Goal: Information Seeking & Learning: Compare options

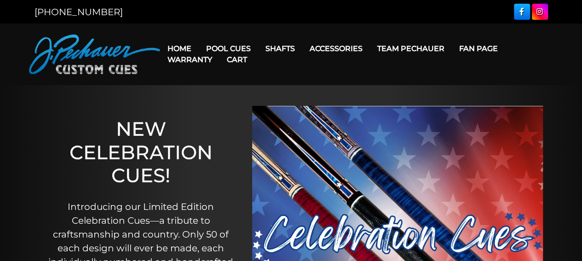
click at [219, 52] on link "Warranty" at bounding box center [189, 59] width 59 height 23
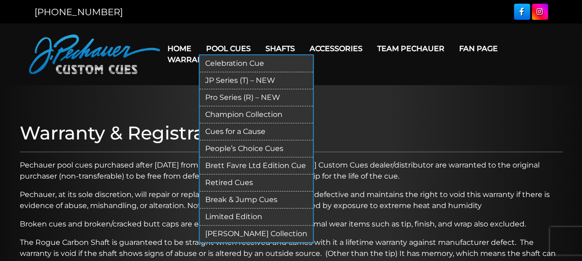
click at [250, 208] on link "Break & Jump Cues" at bounding box center [256, 199] width 113 height 17
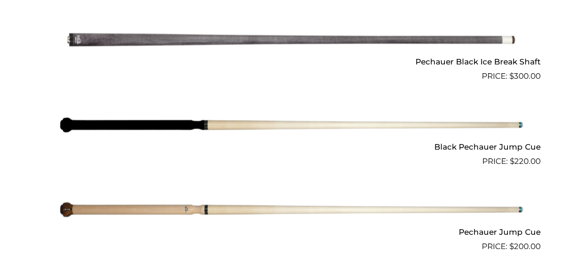
scroll to position [786, 0]
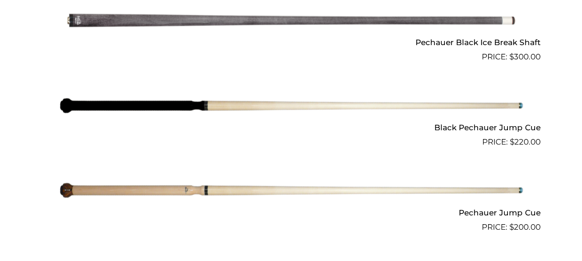
click at [119, 144] on img at bounding box center [291, 105] width 464 height 77
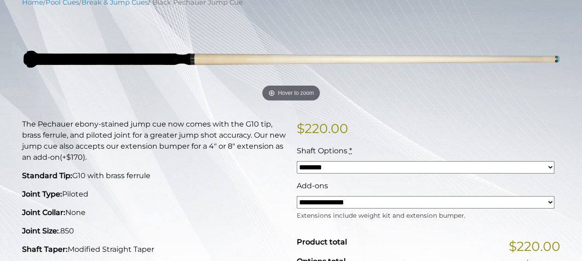
scroll to position [126, 0]
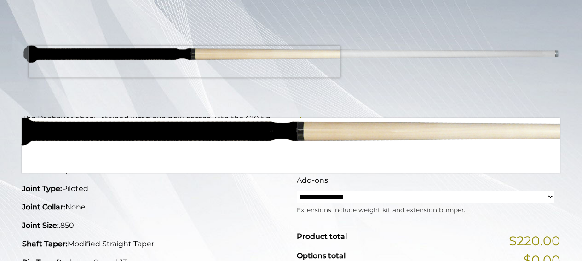
click at [184, 74] on img at bounding box center [291, 54] width 538 height 90
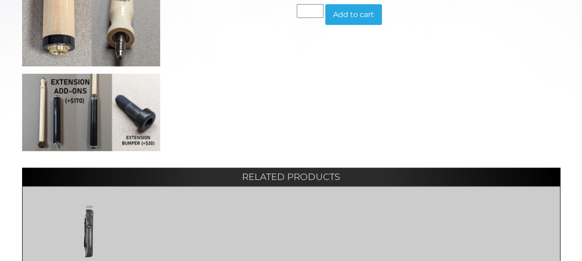
scroll to position [383, 0]
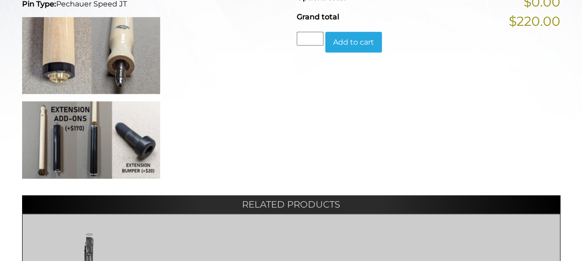
click at [89, 94] on img at bounding box center [91, 55] width 138 height 77
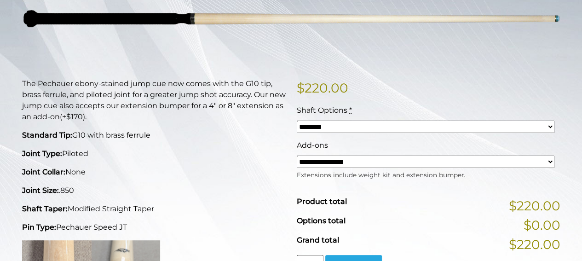
scroll to position [189, 0]
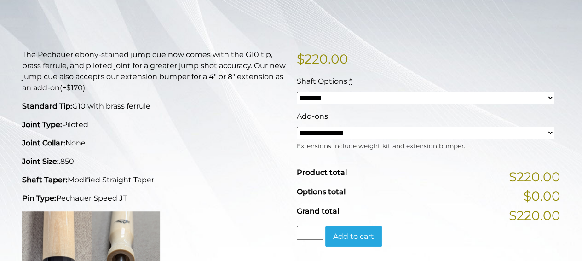
click at [429, 104] on select "******** ******** ********" at bounding box center [425, 97] width 257 height 12
click at [459, 139] on select "**********" at bounding box center [425, 132] width 257 height 12
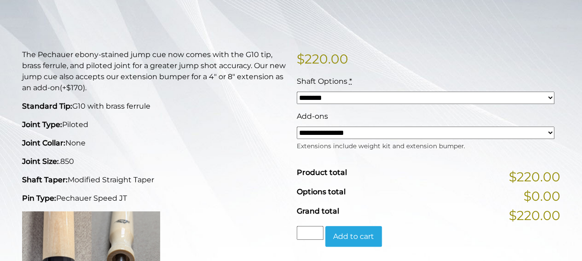
click at [459, 139] on select "**********" at bounding box center [425, 132] width 257 height 12
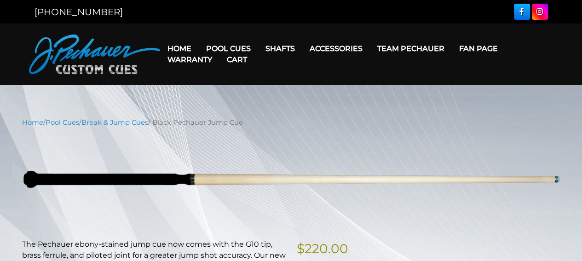
scroll to position [27, 0]
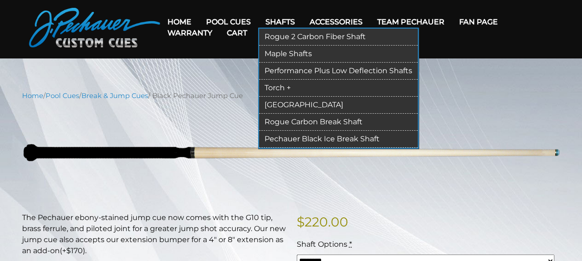
click at [313, 131] on link "Rogue Carbon Break Shaft" at bounding box center [338, 122] width 159 height 17
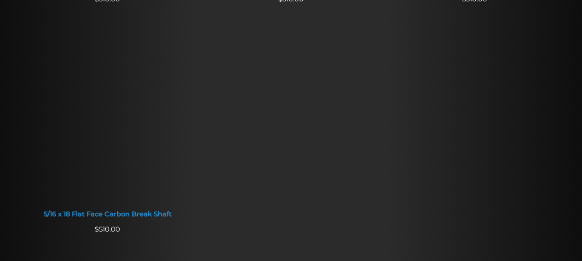
scroll to position [689, 0]
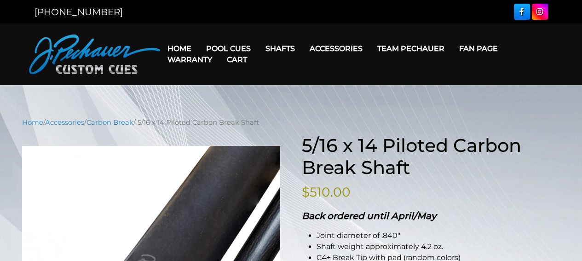
drag, startPoint x: 584, startPoint y: 35, endPoint x: 553, endPoint y: 34, distance: 30.8
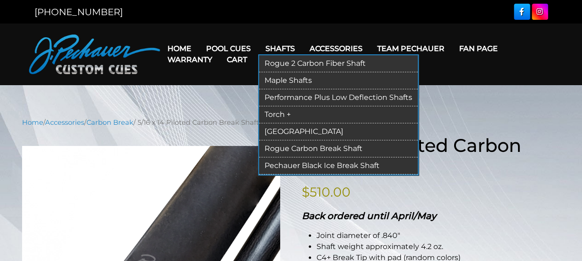
click at [304, 140] on link "[GEOGRAPHIC_DATA]" at bounding box center [338, 131] width 159 height 17
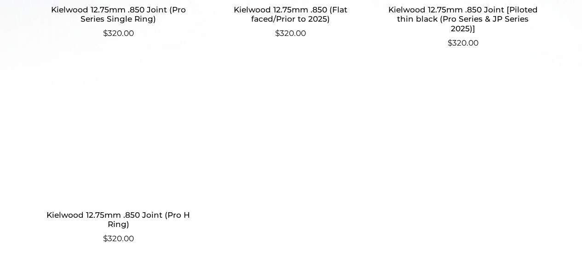
scroll to position [506, 0]
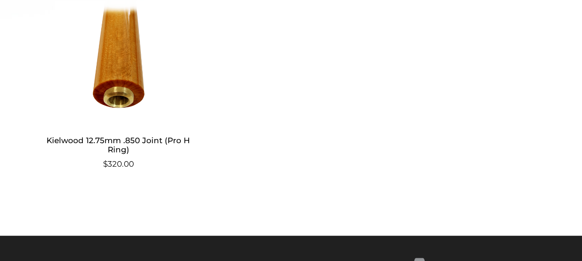
click at [111, 106] on img at bounding box center [118, 62] width 153 height 124
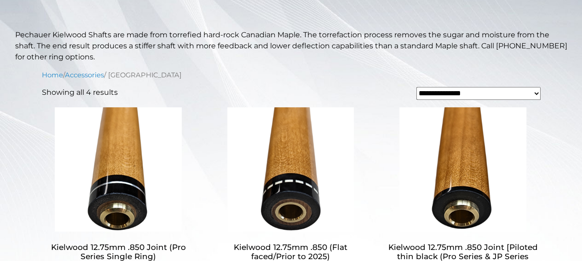
scroll to position [237, 0]
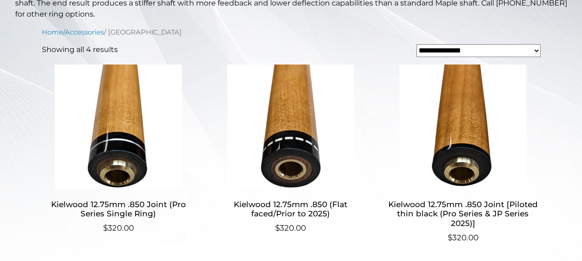
click at [101, 136] on img at bounding box center [118, 126] width 153 height 124
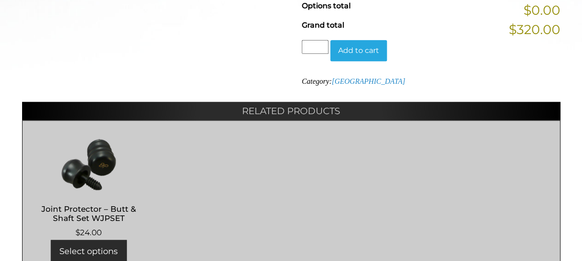
scroll to position [445, 0]
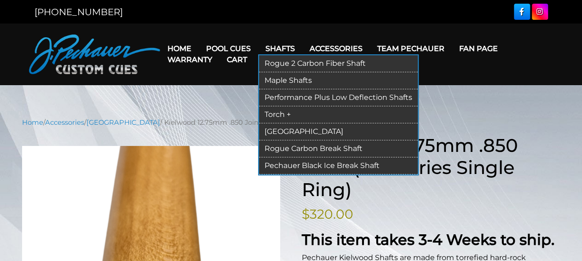
click at [316, 72] on link "Rogue 2 Carbon Fiber Shaft" at bounding box center [338, 63] width 159 height 17
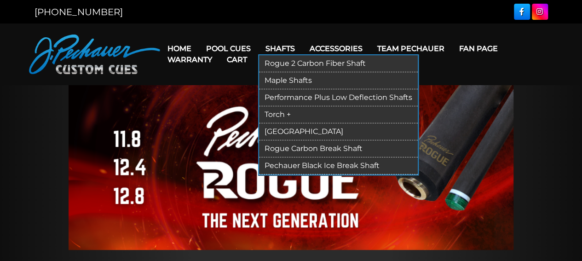
click at [295, 123] on link "Torch +" at bounding box center [338, 114] width 159 height 17
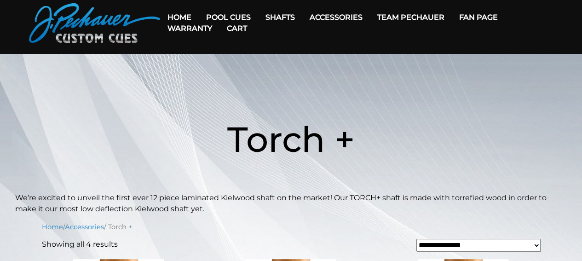
scroll to position [35, 0]
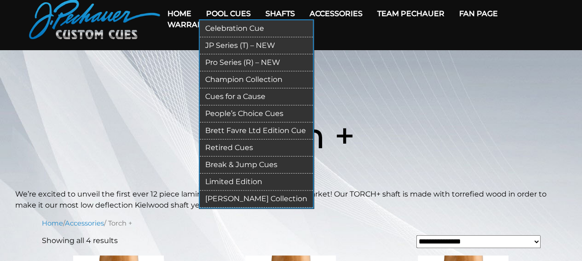
click at [254, 190] on link "Limited Edition" at bounding box center [256, 181] width 113 height 17
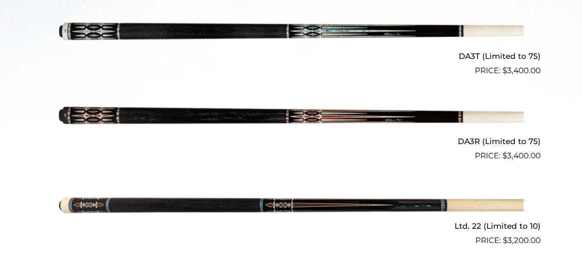
scroll to position [397, 0]
